Goal: Task Accomplishment & Management: Manage account settings

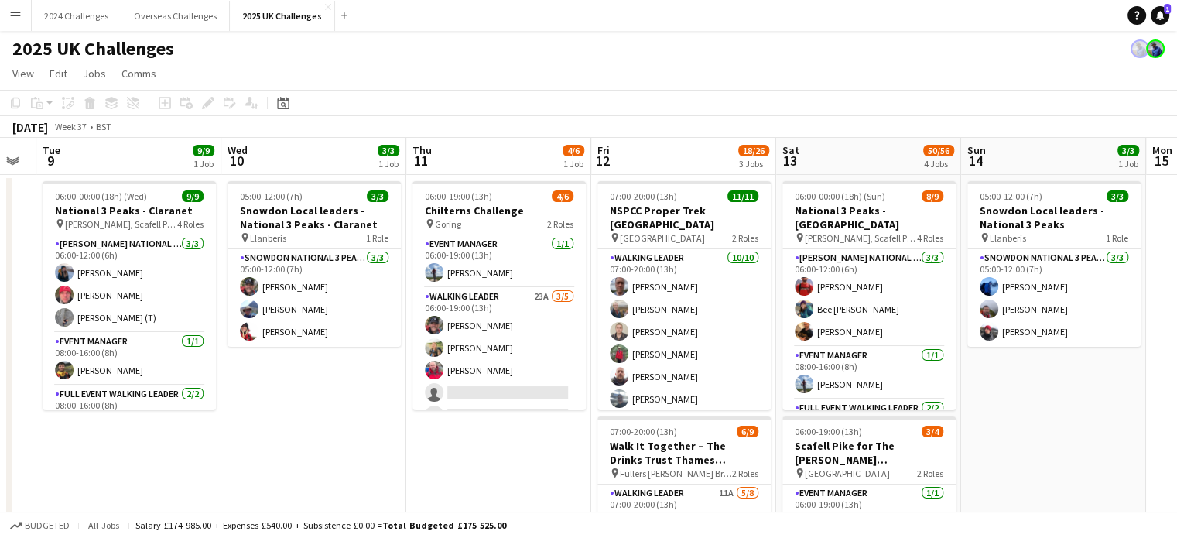
scroll to position [0, 706]
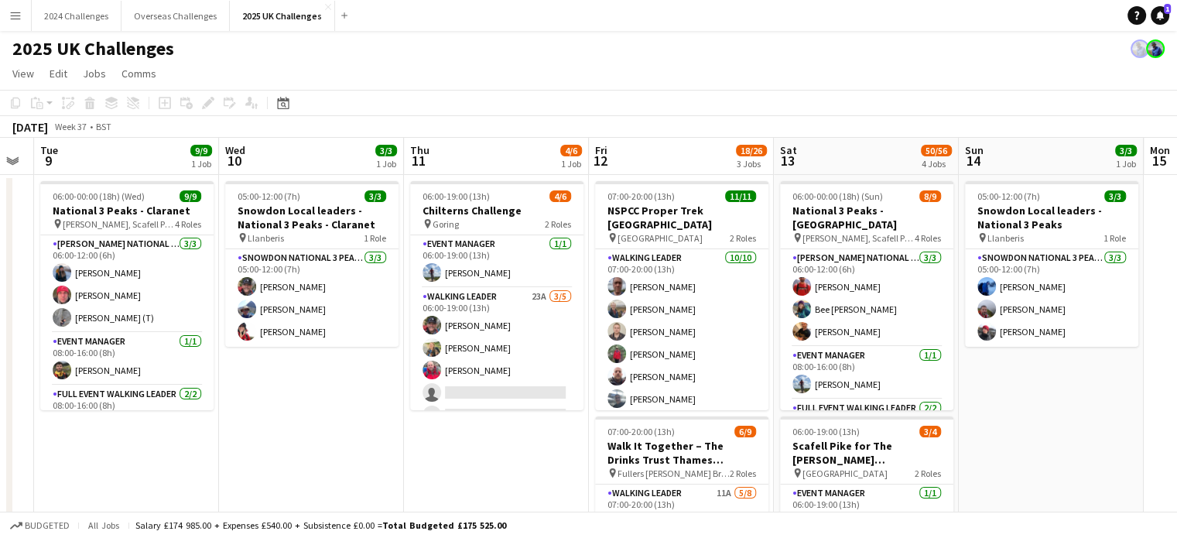
drag, startPoint x: 508, startPoint y: 425, endPoint x: 282, endPoint y: 435, distance: 225.3
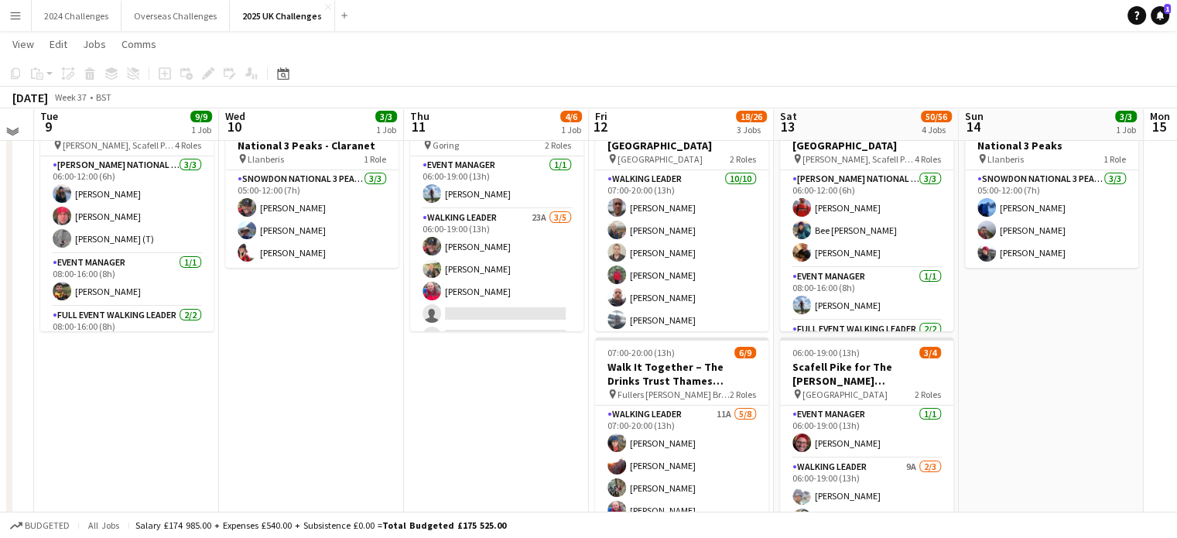
scroll to position [0, 0]
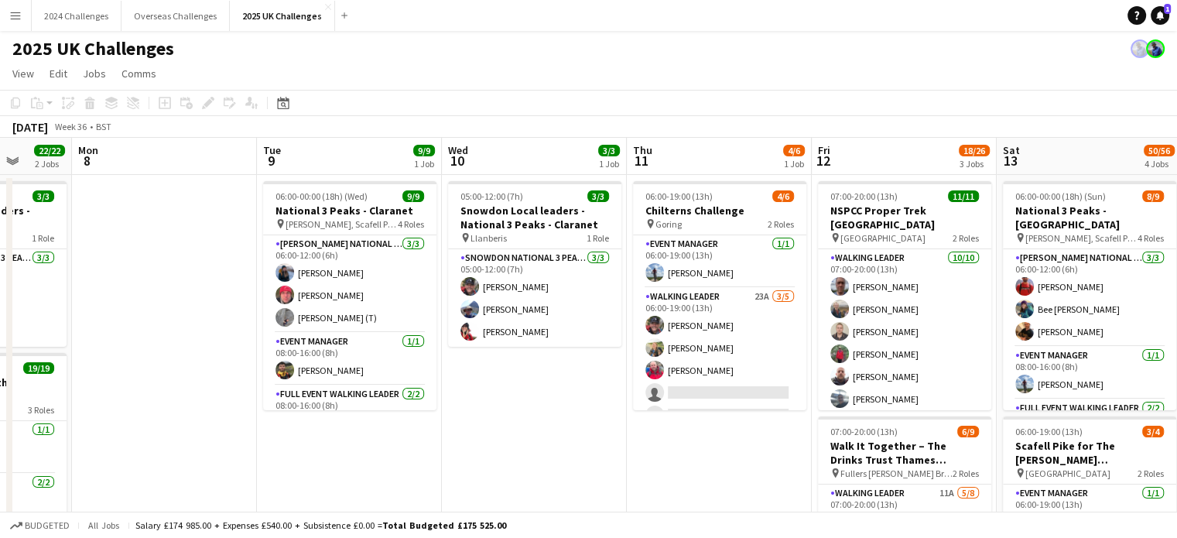
drag, startPoint x: 339, startPoint y: 372, endPoint x: 746, endPoint y: 362, distance: 407.1
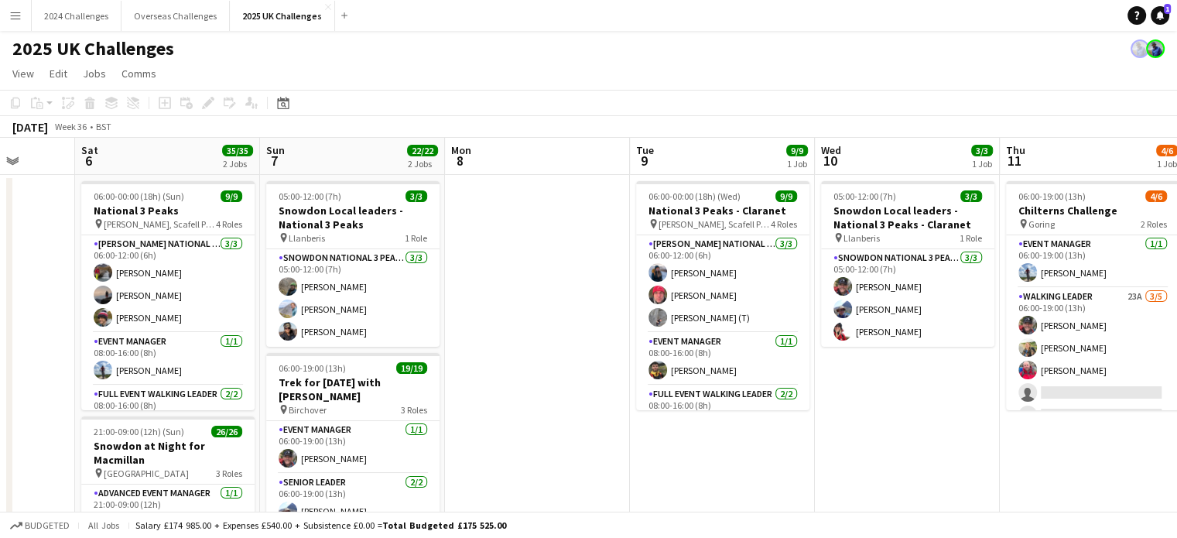
drag, startPoint x: 396, startPoint y: 324, endPoint x: 574, endPoint y: 319, distance: 178.0
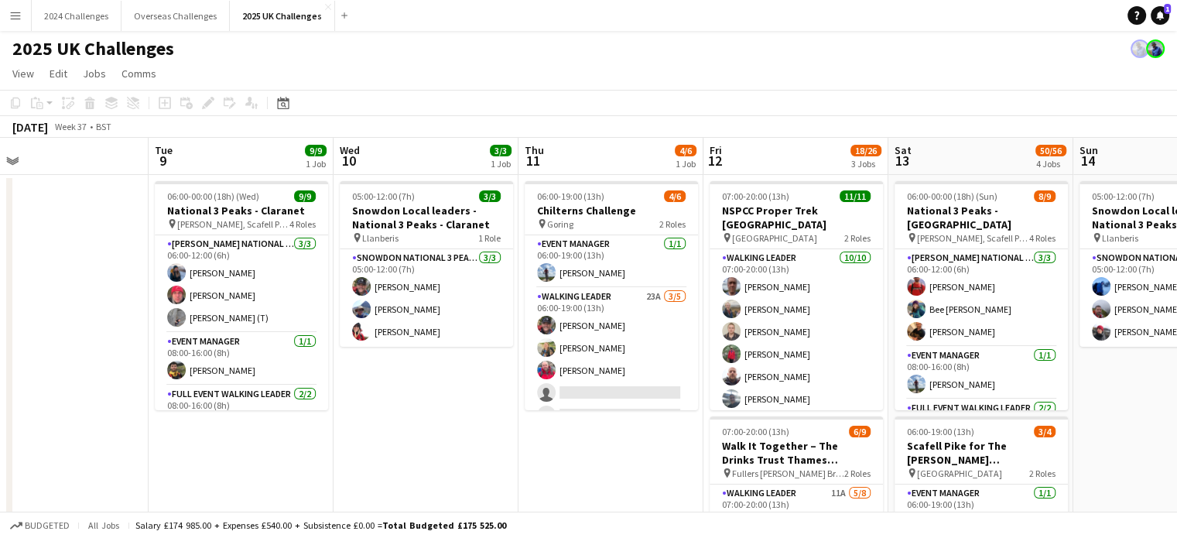
scroll to position [0, 607]
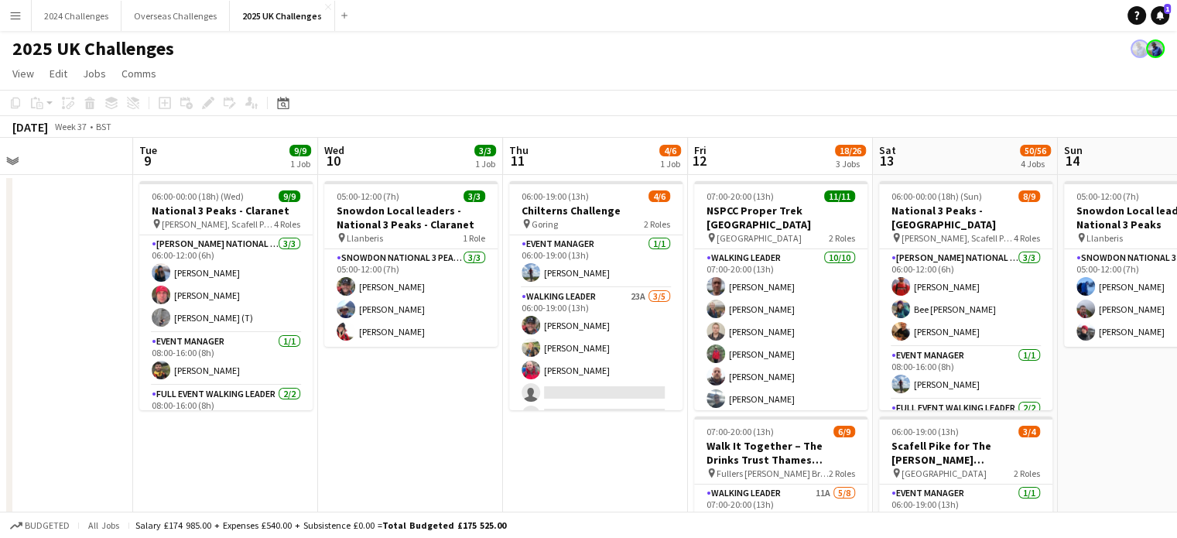
drag, startPoint x: 911, startPoint y: 439, endPoint x: 397, endPoint y: 418, distance: 514.9
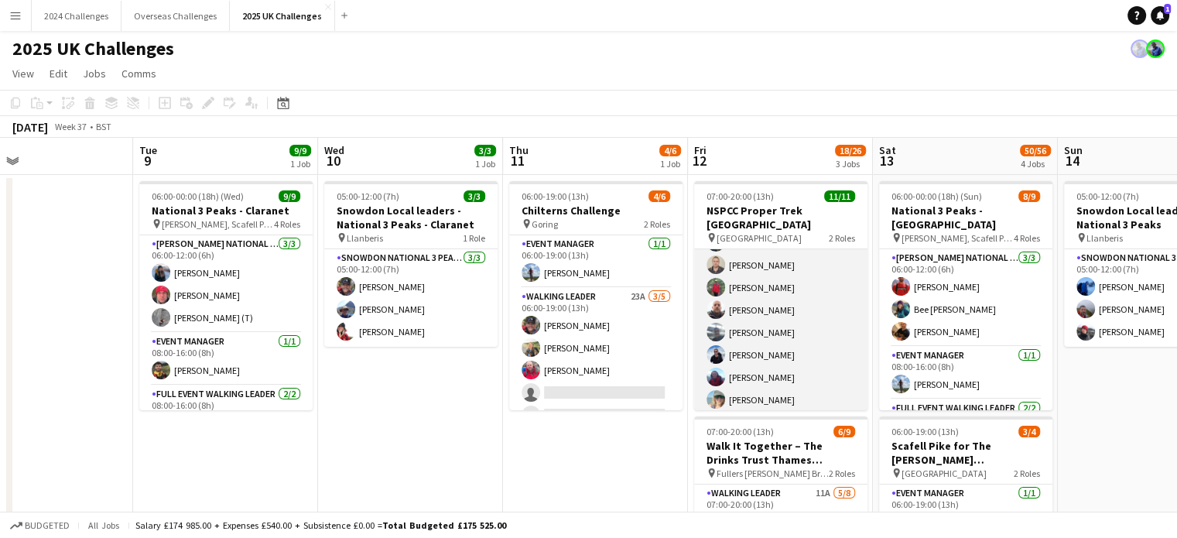
scroll to position [0, 0]
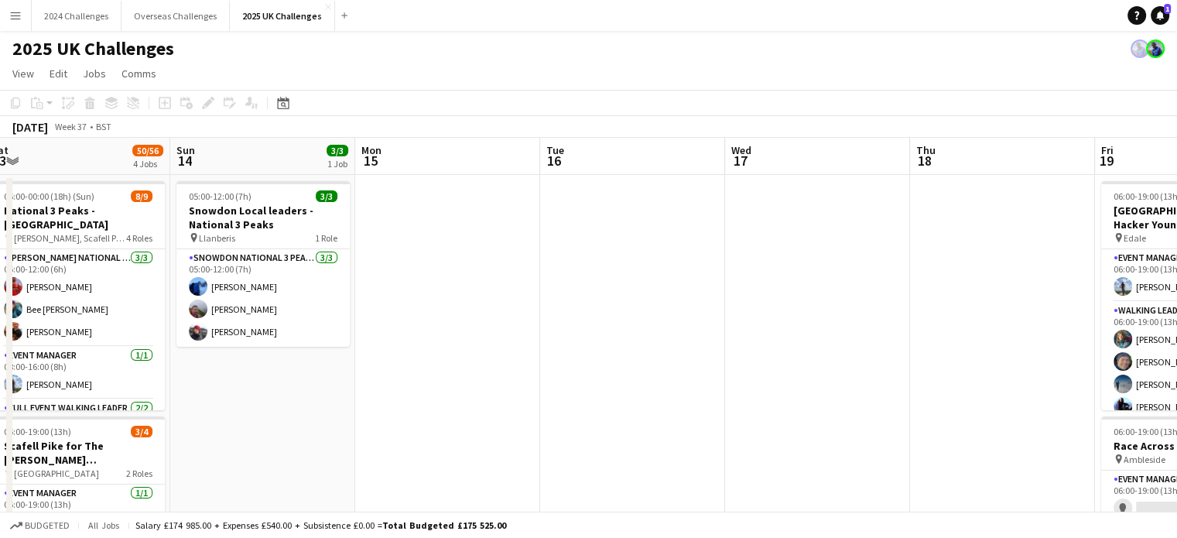
drag, startPoint x: 1102, startPoint y: 409, endPoint x: 221, endPoint y: 367, distance: 881.4
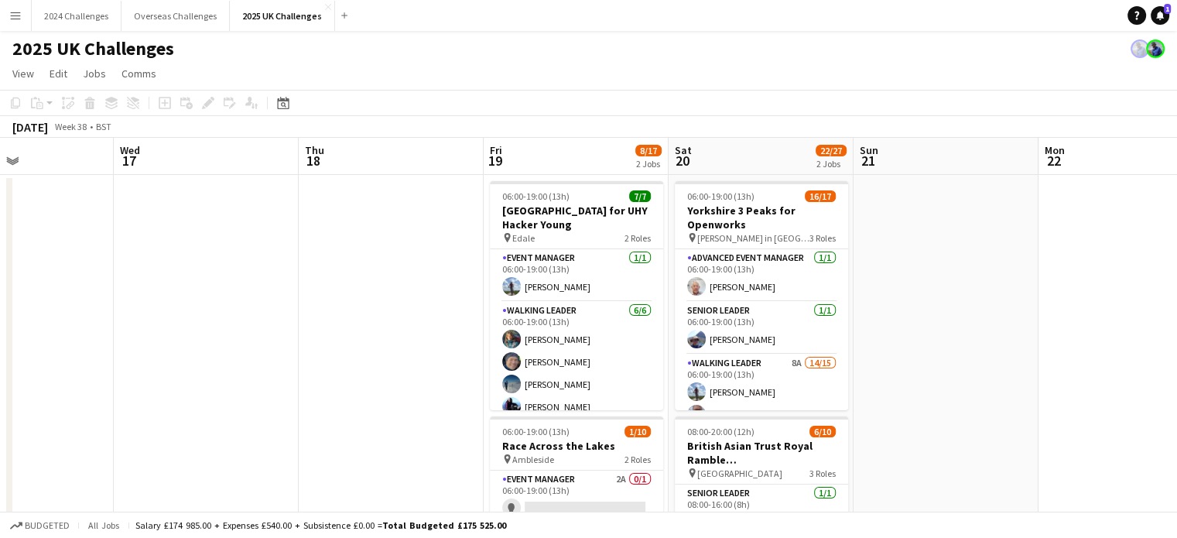
scroll to position [0, 498]
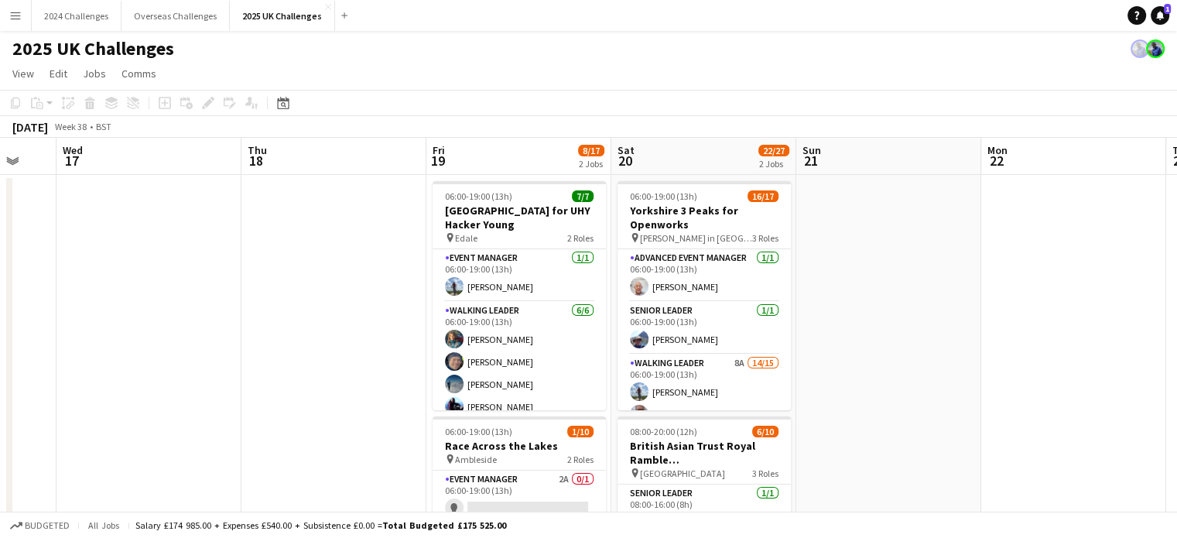
drag, startPoint x: 858, startPoint y: 380, endPoint x: 205, endPoint y: 356, distance: 653.4
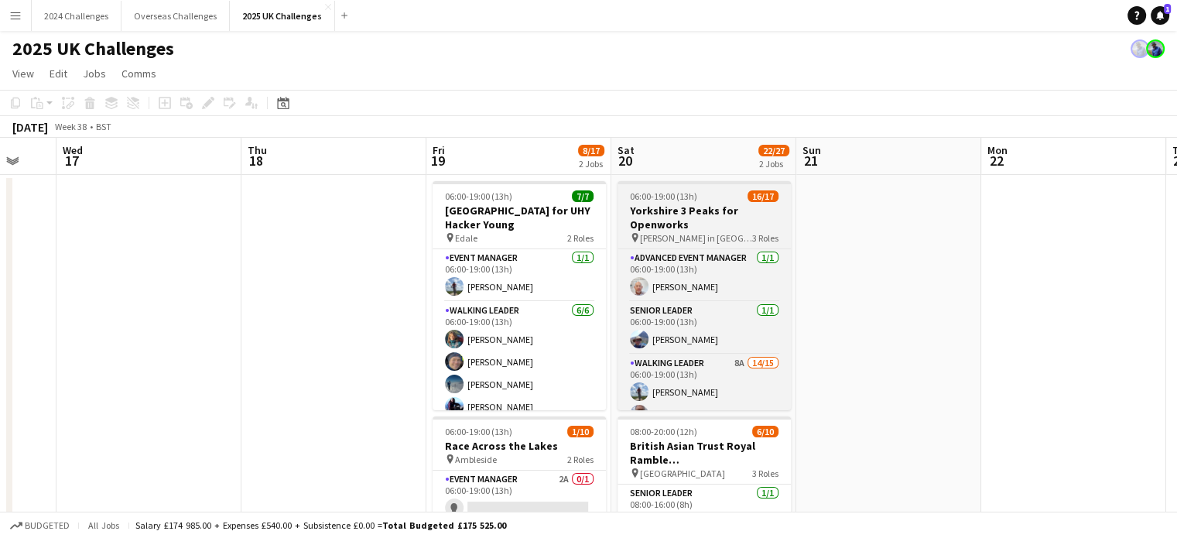
click at [675, 222] on h3 "Yorkshire 3 Peaks for Openworks" at bounding box center [703, 217] width 173 height 28
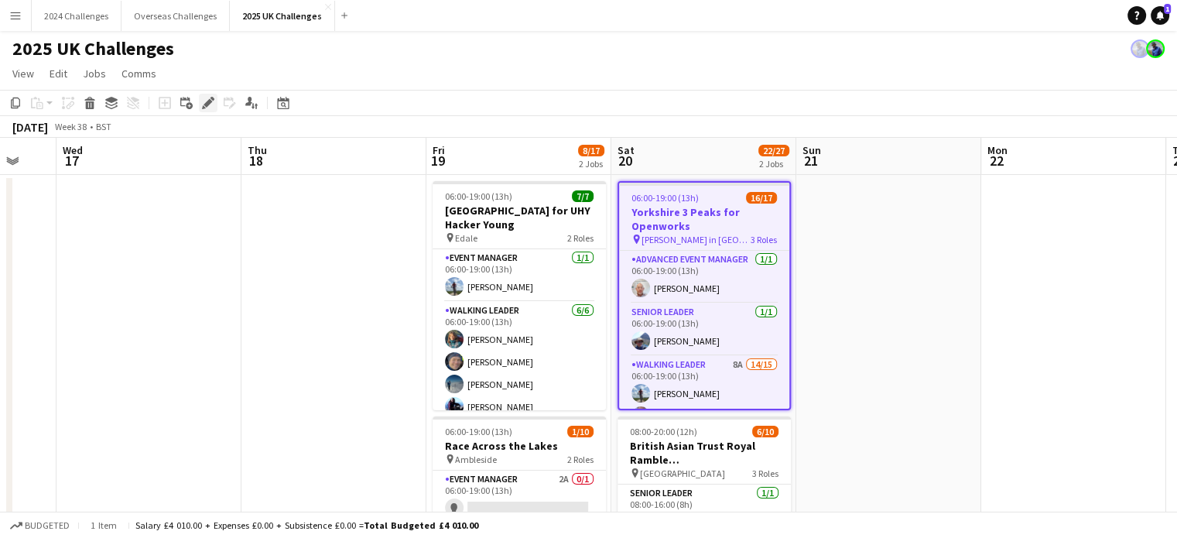
click at [210, 105] on icon "Edit" at bounding box center [208, 103] width 12 height 12
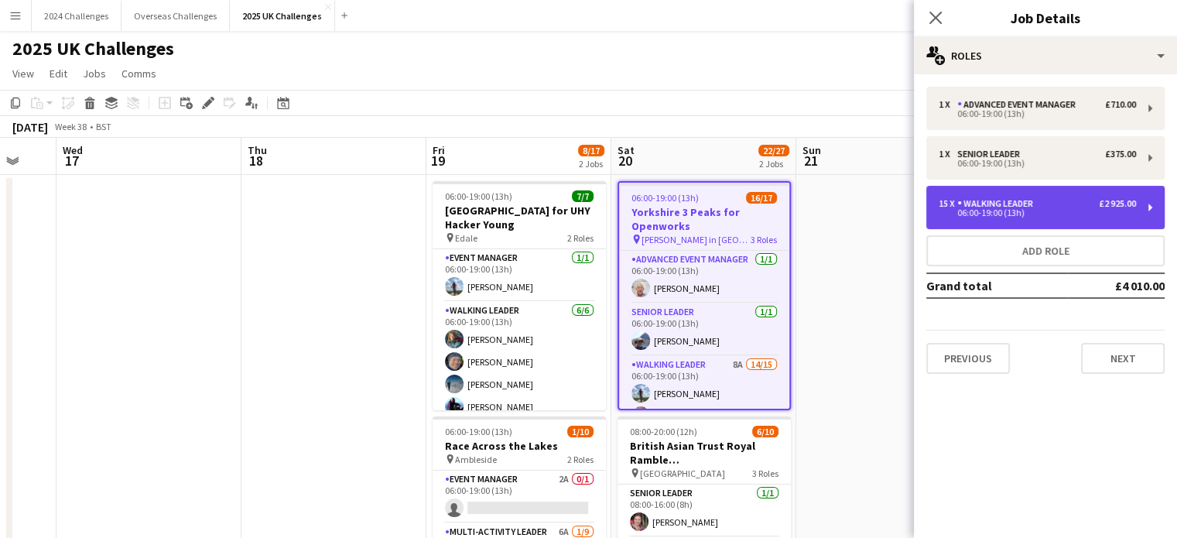
click at [1001, 216] on div "06:00-19:00 (13h)" at bounding box center [1036, 213] width 197 height 8
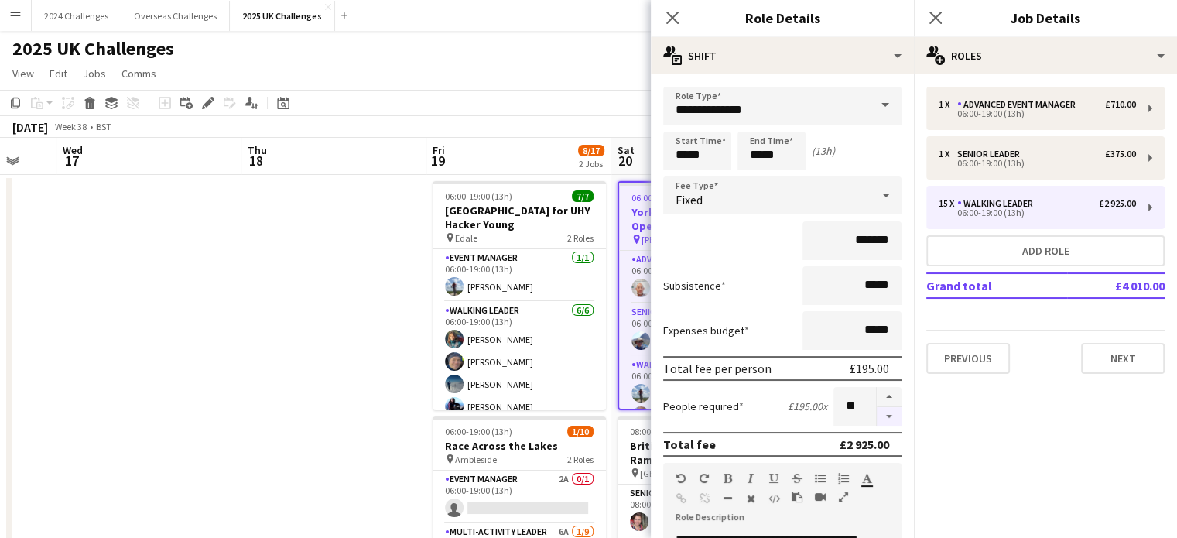
click at [881, 416] on button "button" at bounding box center [889, 416] width 25 height 19
type input "**"
click at [552, 58] on div "2025 UK Challenges" at bounding box center [588, 45] width 1177 height 29
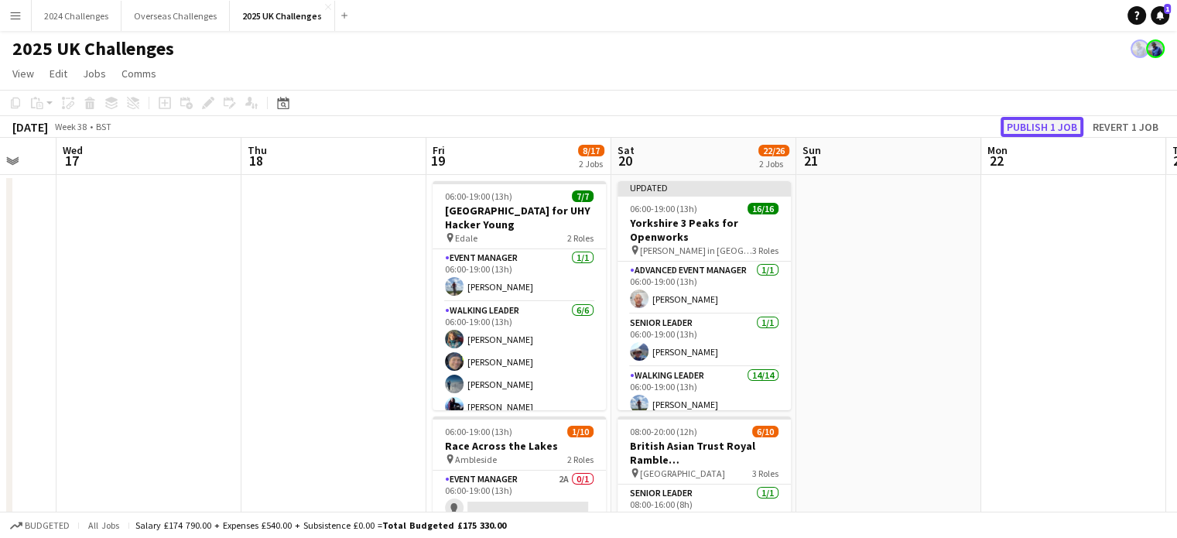
click at [1039, 123] on button "Publish 1 job" at bounding box center [1041, 127] width 83 height 20
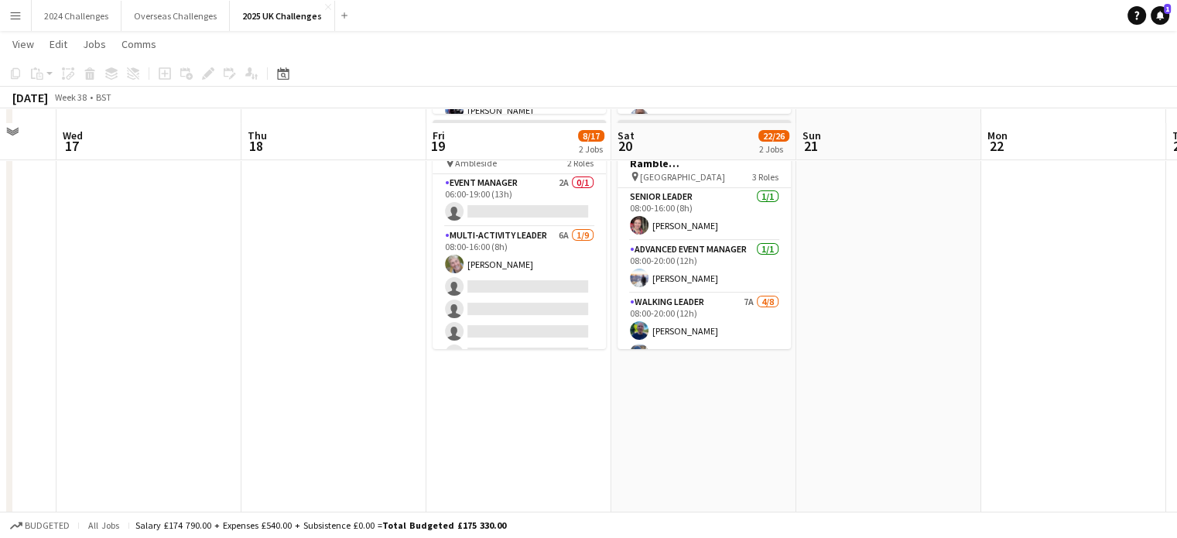
scroll to position [0, 0]
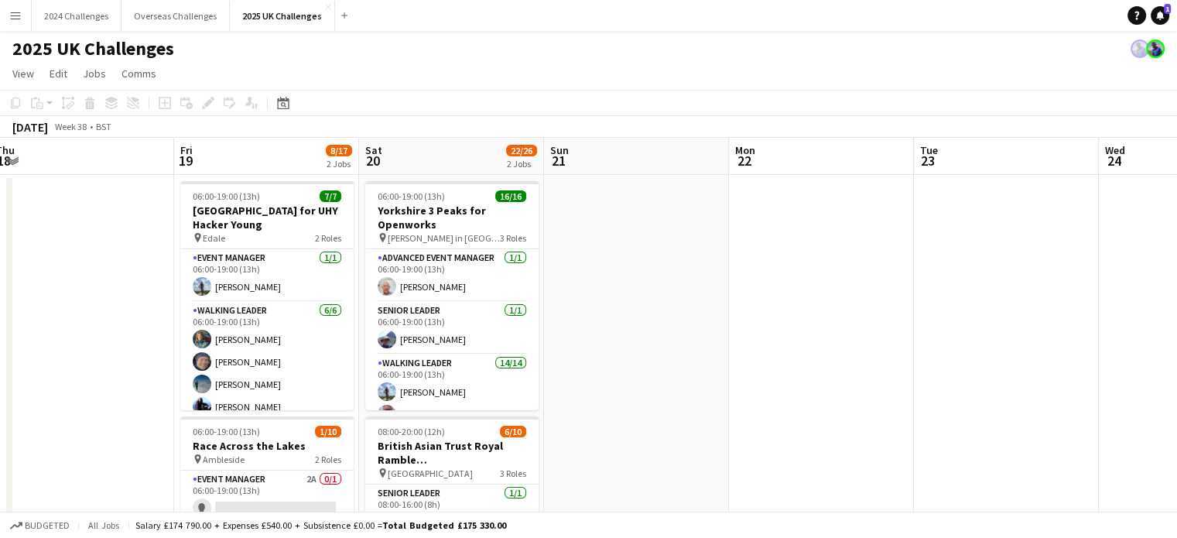
drag, startPoint x: 1009, startPoint y: 356, endPoint x: 390, endPoint y: 337, distance: 619.2
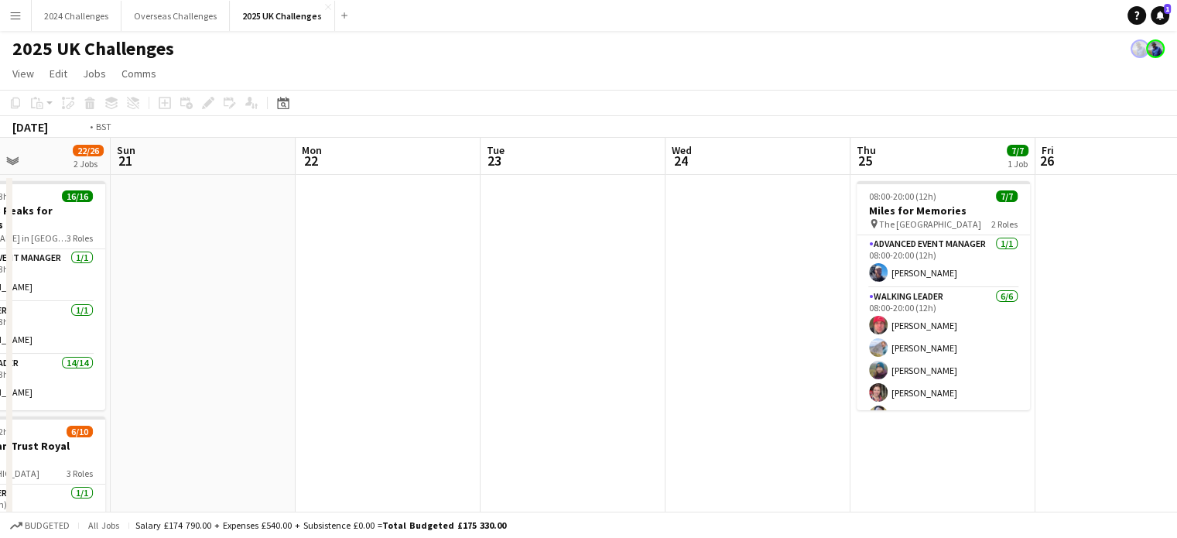
scroll to position [0, 464]
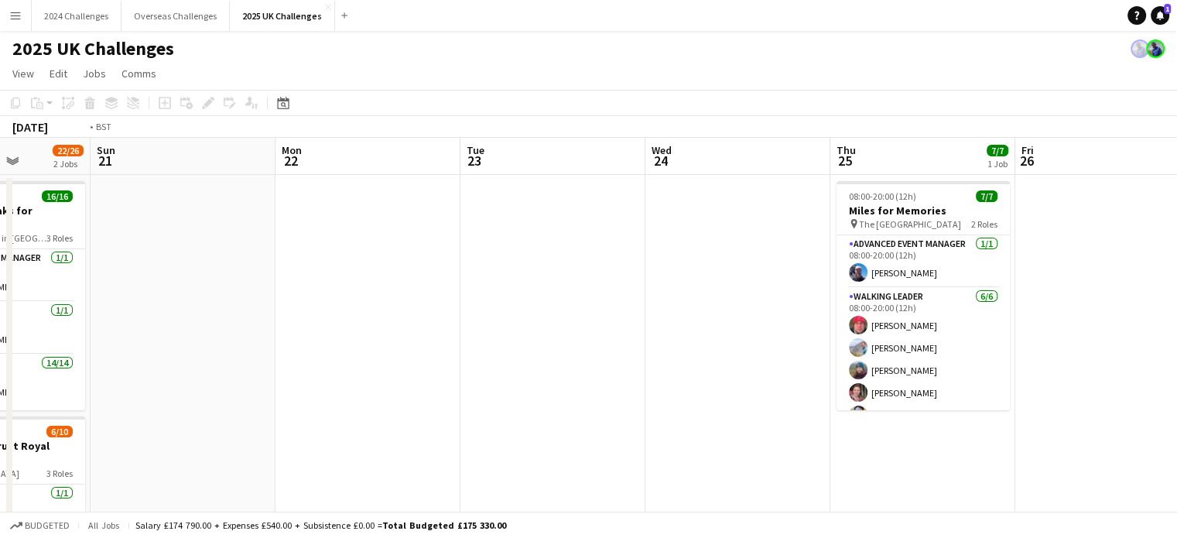
drag, startPoint x: 617, startPoint y: 333, endPoint x: 329, endPoint y: 317, distance: 288.2
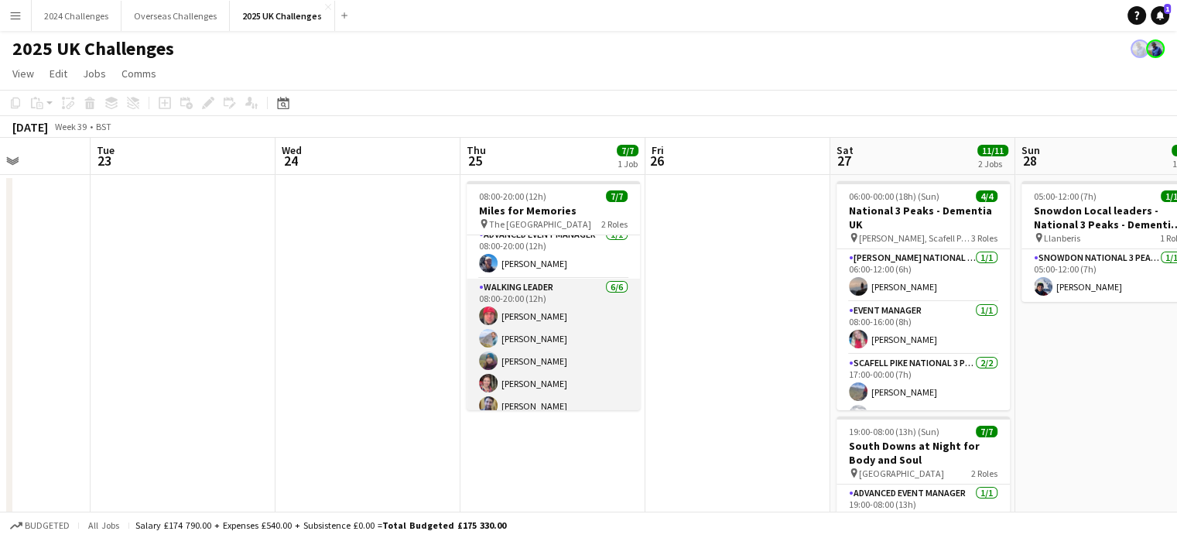
scroll to position [0, 0]
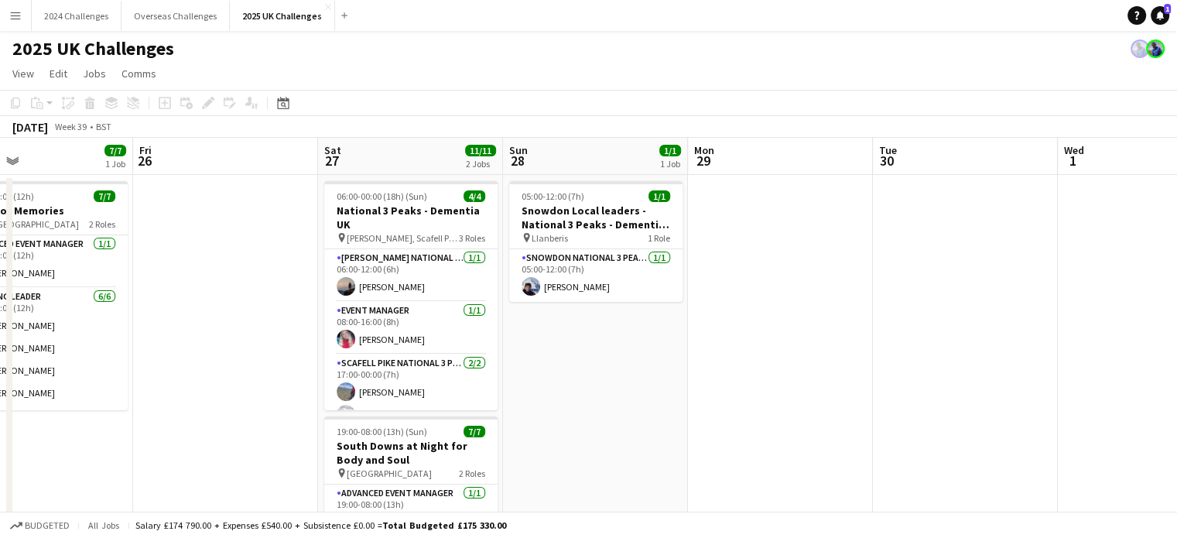
drag, startPoint x: 754, startPoint y: 255, endPoint x: 239, endPoint y: 241, distance: 514.7
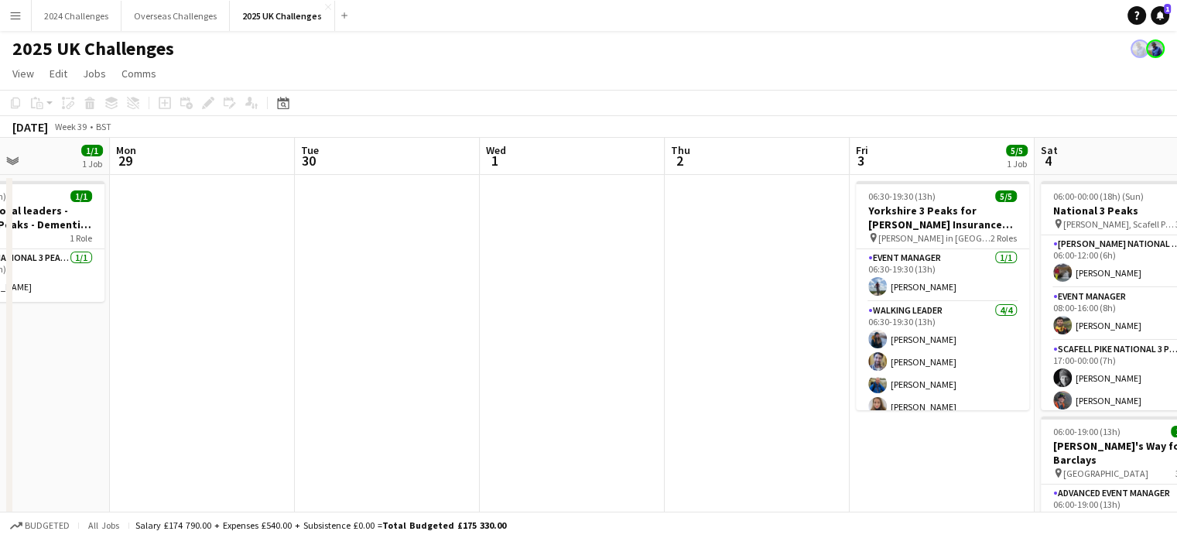
drag, startPoint x: 851, startPoint y: 320, endPoint x: 378, endPoint y: 296, distance: 474.1
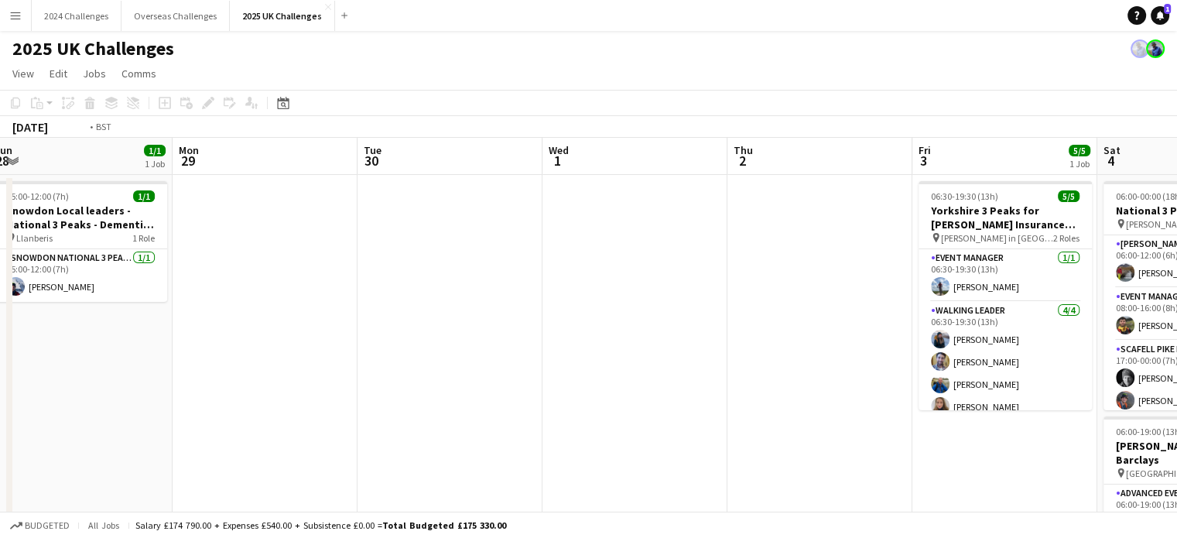
scroll to position [0, 637]
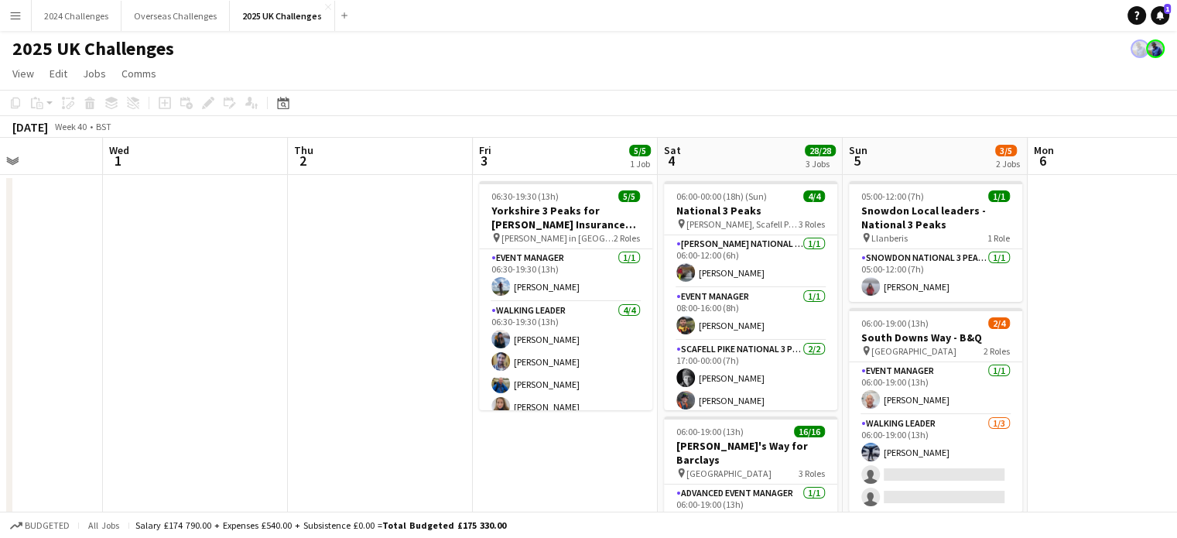
drag, startPoint x: 730, startPoint y: 308, endPoint x: 372, endPoint y: 282, distance: 358.3
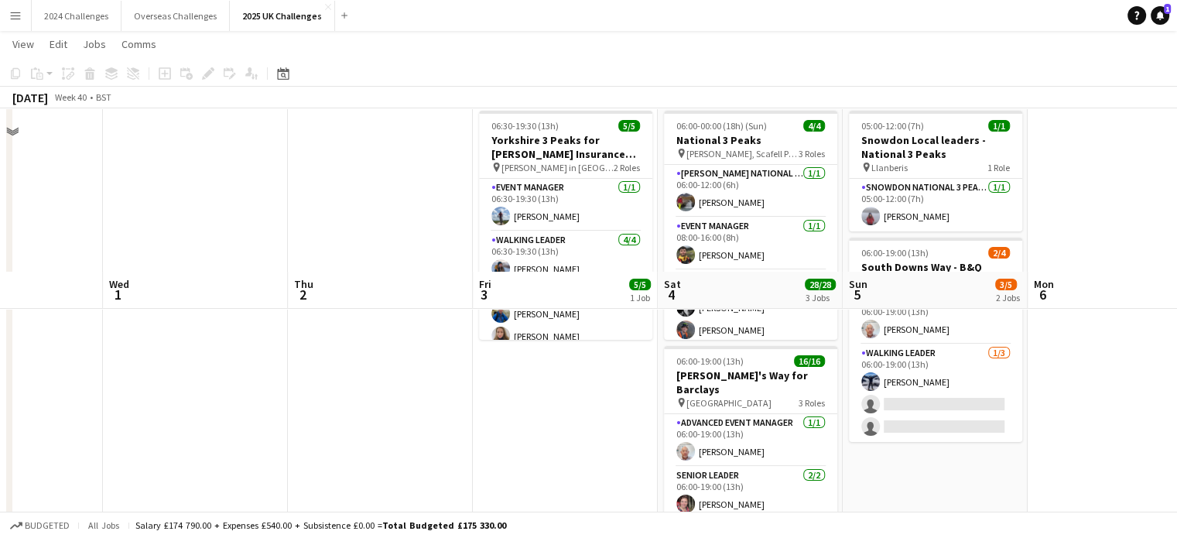
scroll to position [0, 0]
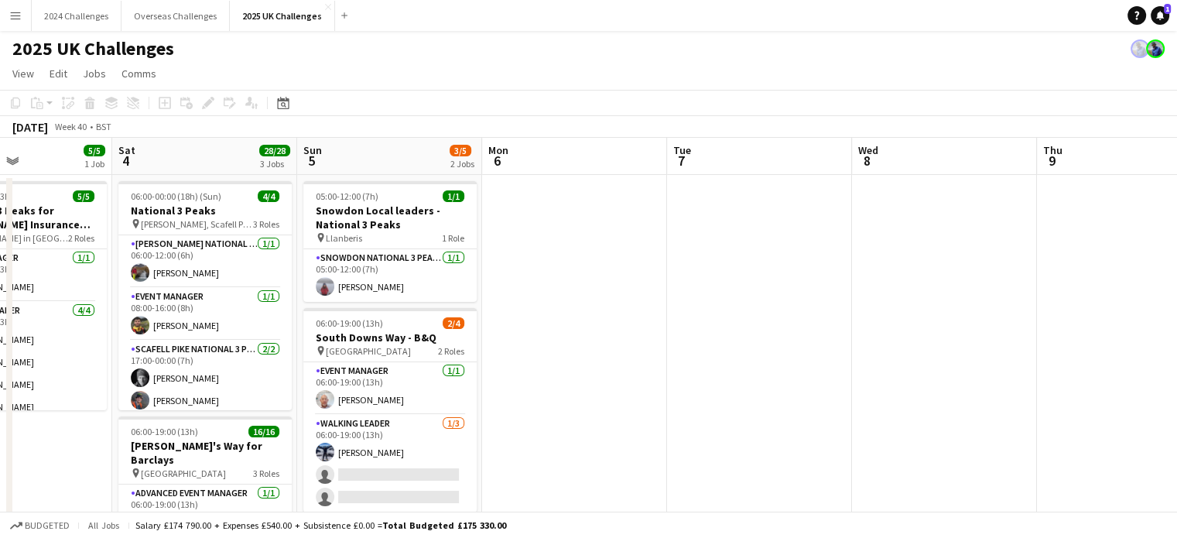
drag, startPoint x: 1013, startPoint y: 422, endPoint x: 495, endPoint y: 394, distance: 518.3
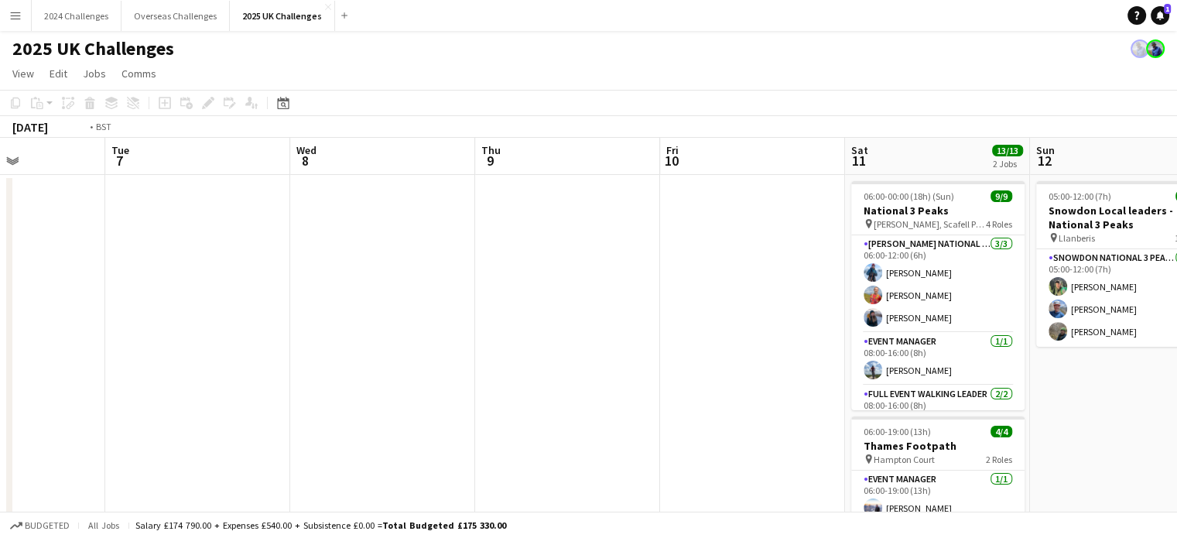
drag, startPoint x: 954, startPoint y: 377, endPoint x: 398, endPoint y: 368, distance: 556.3
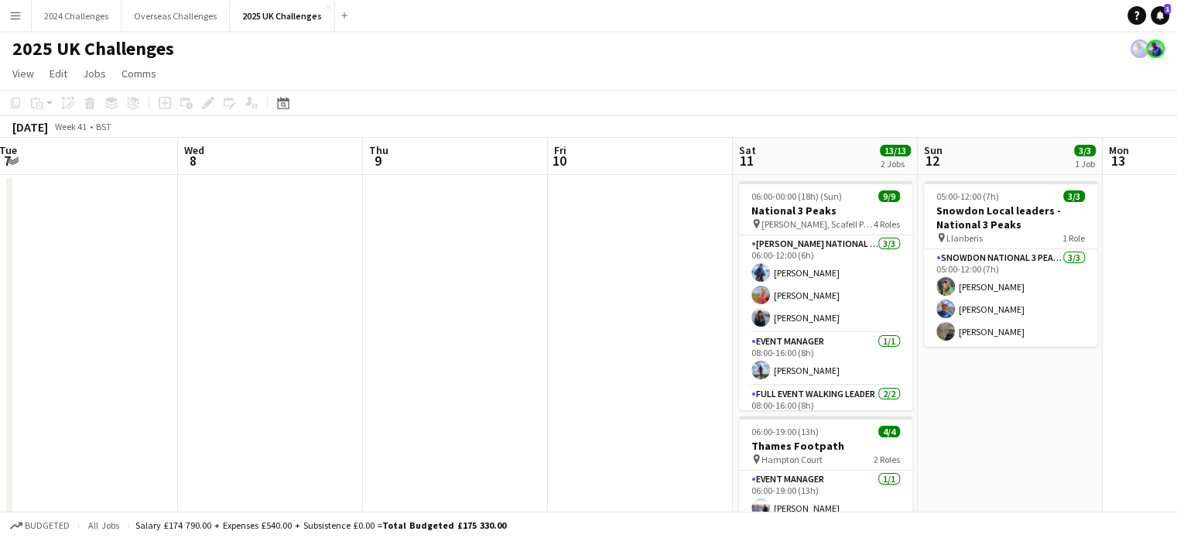
scroll to position [0, 449]
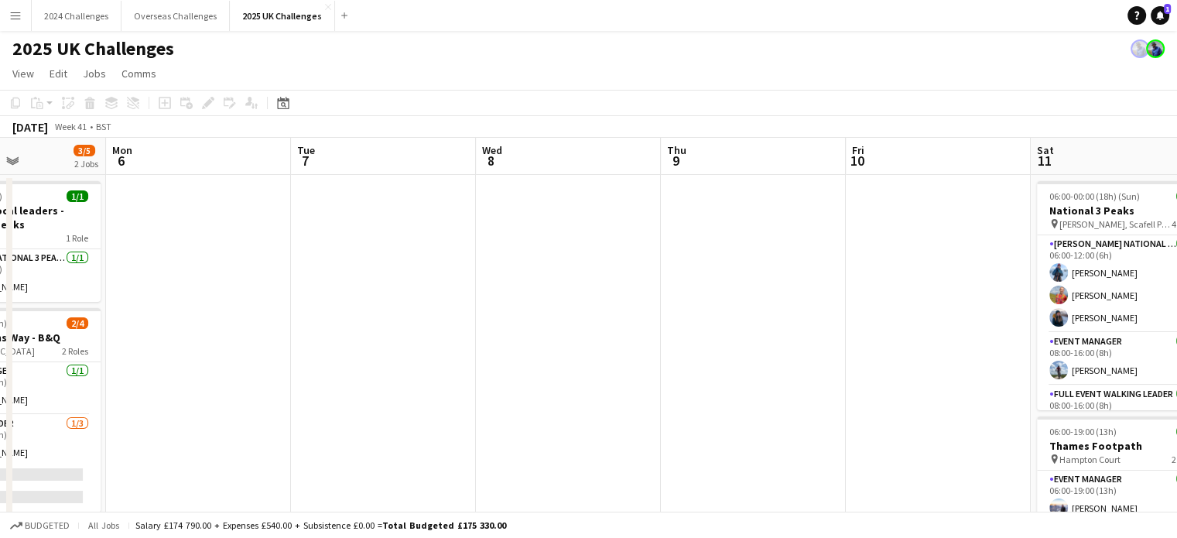
drag, startPoint x: 648, startPoint y: 377, endPoint x: 294, endPoint y: 351, distance: 354.5
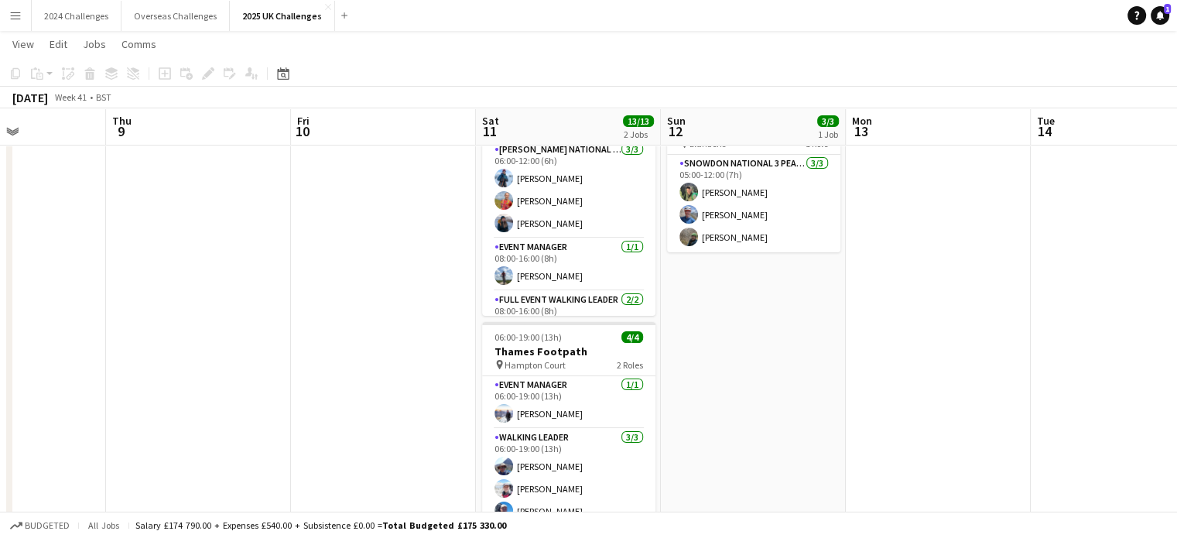
scroll to position [0, 0]
